Goal: Check status: Check status

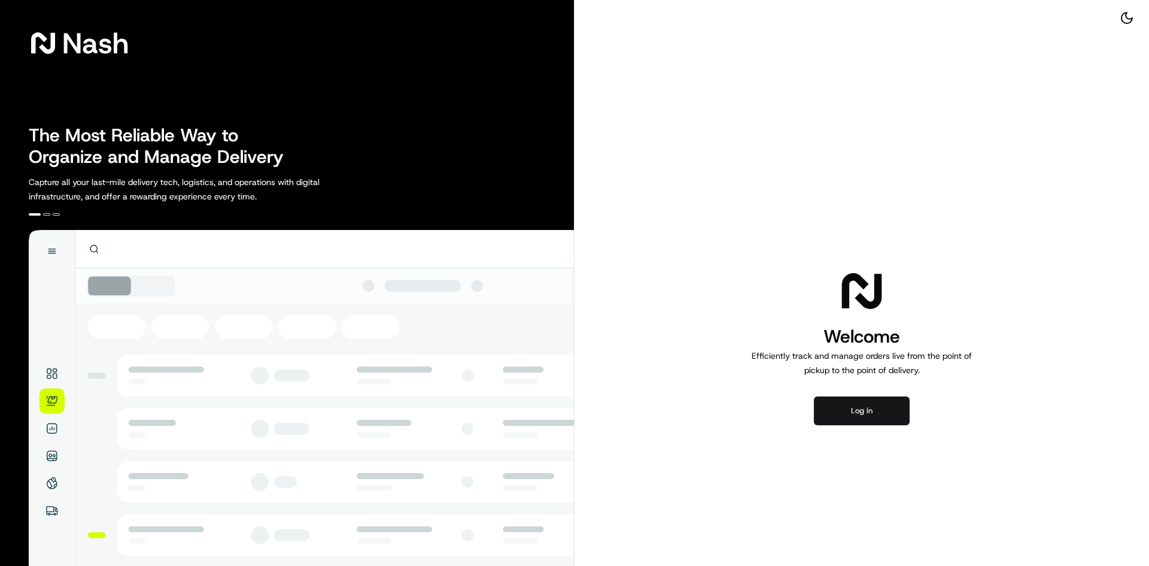
click at [866, 405] on button "Log in" at bounding box center [862, 410] width 96 height 29
